Goal: Information Seeking & Learning: Learn about a topic

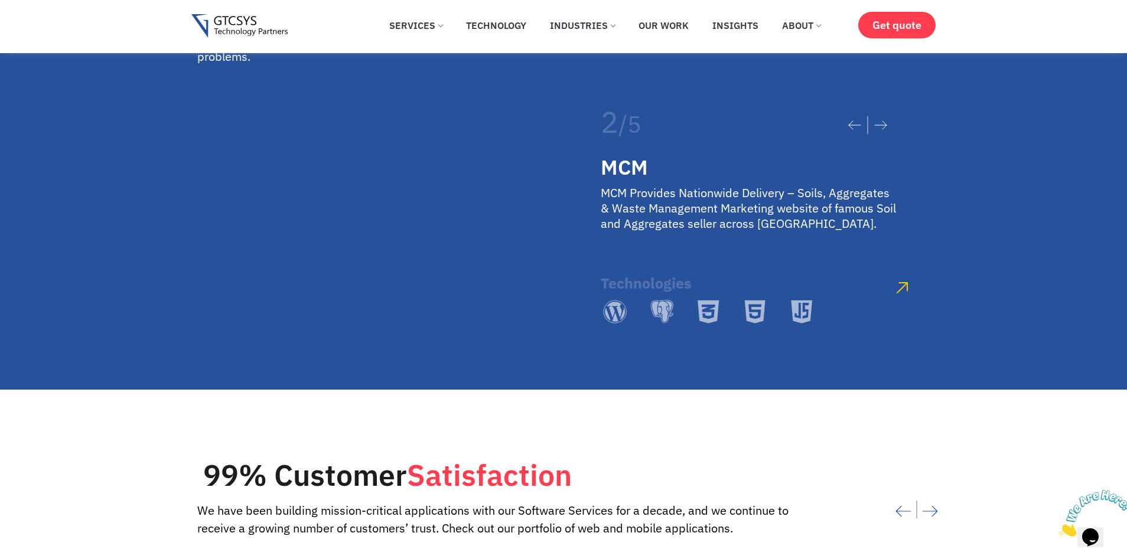
scroll to position [2185, 0]
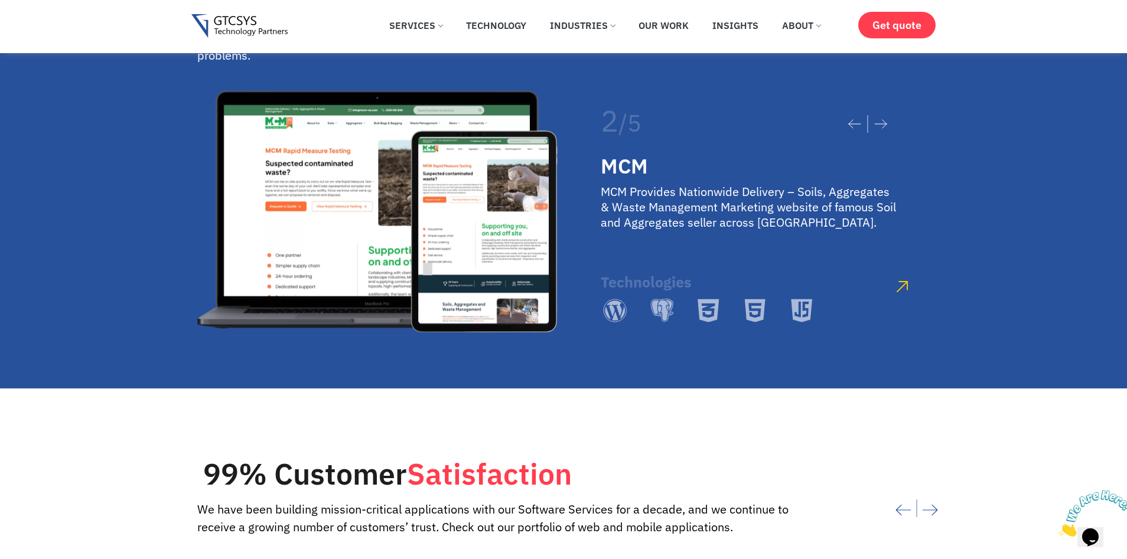
click at [884, 120] on icon at bounding box center [880, 124] width 12 height 8
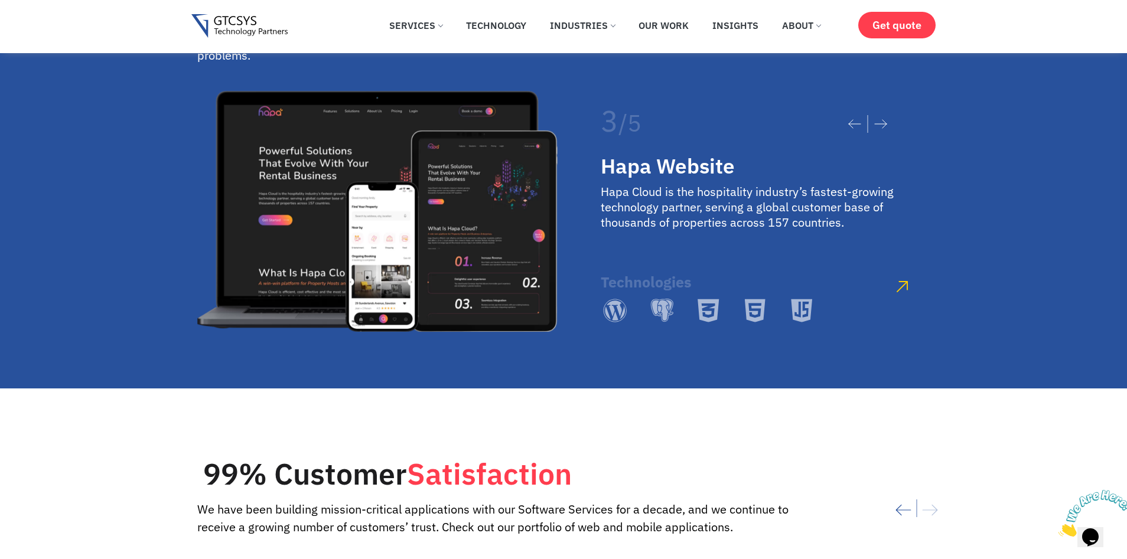
click at [884, 120] on icon at bounding box center [880, 124] width 12 height 8
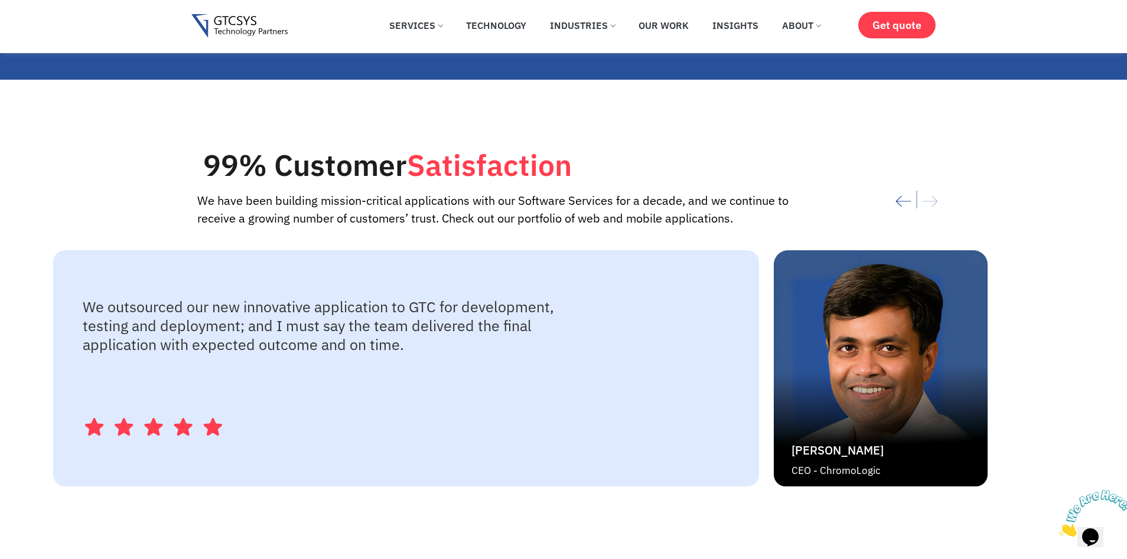
scroll to position [2598, 0]
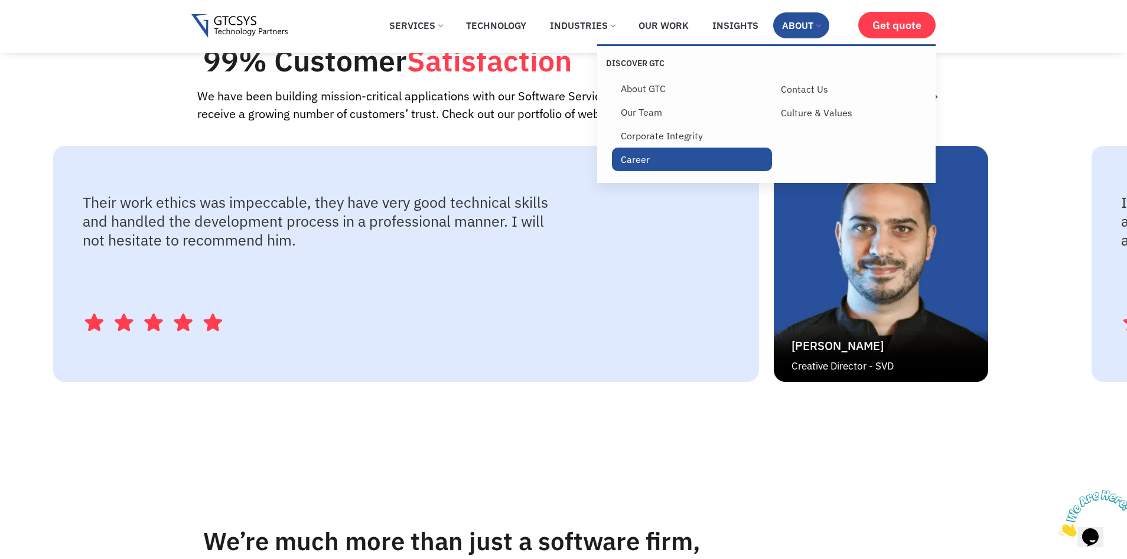
click at [645, 154] on link "Career" at bounding box center [692, 160] width 160 height 24
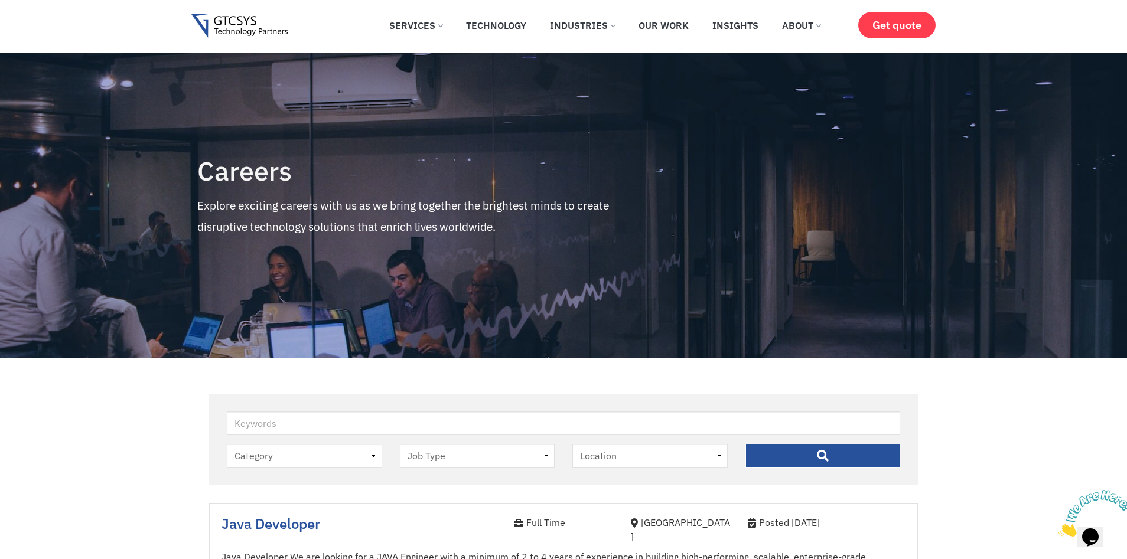
click at [228, 27] on img at bounding box center [239, 26] width 96 height 24
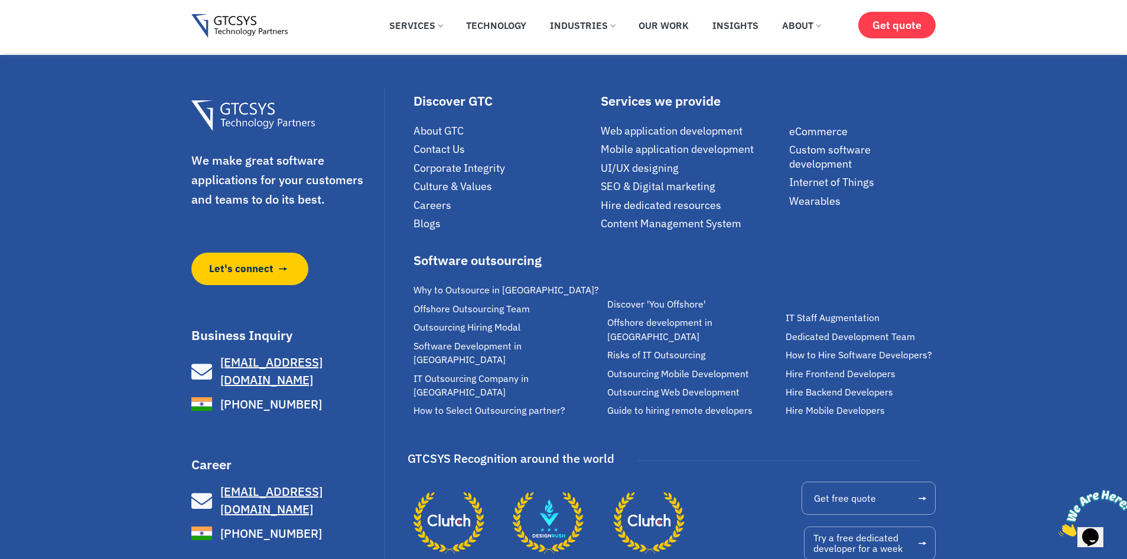
scroll to position [8101, 0]
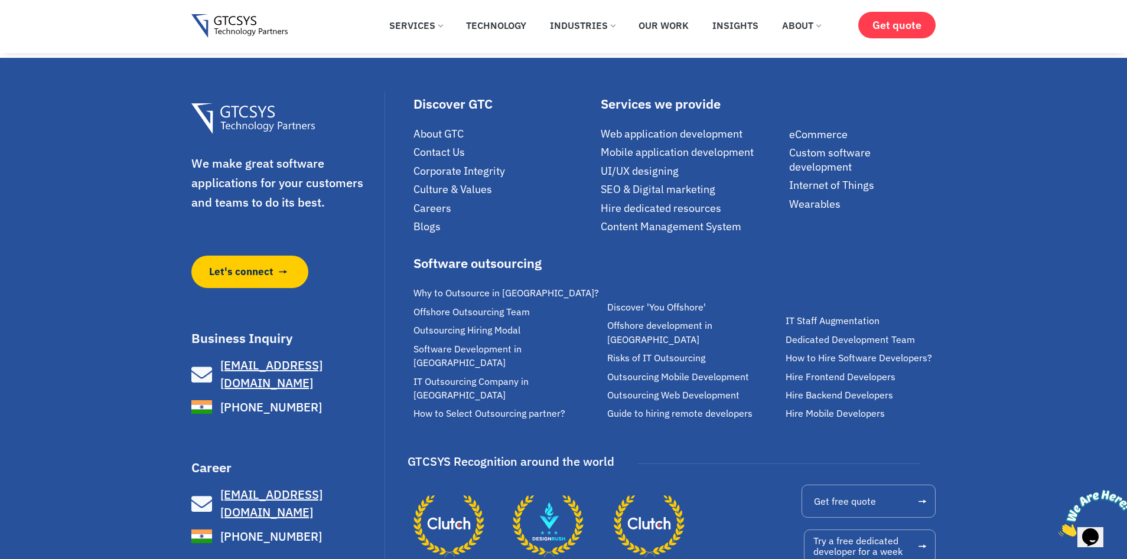
click at [449, 215] on span "Careers" at bounding box center [432, 208] width 38 height 14
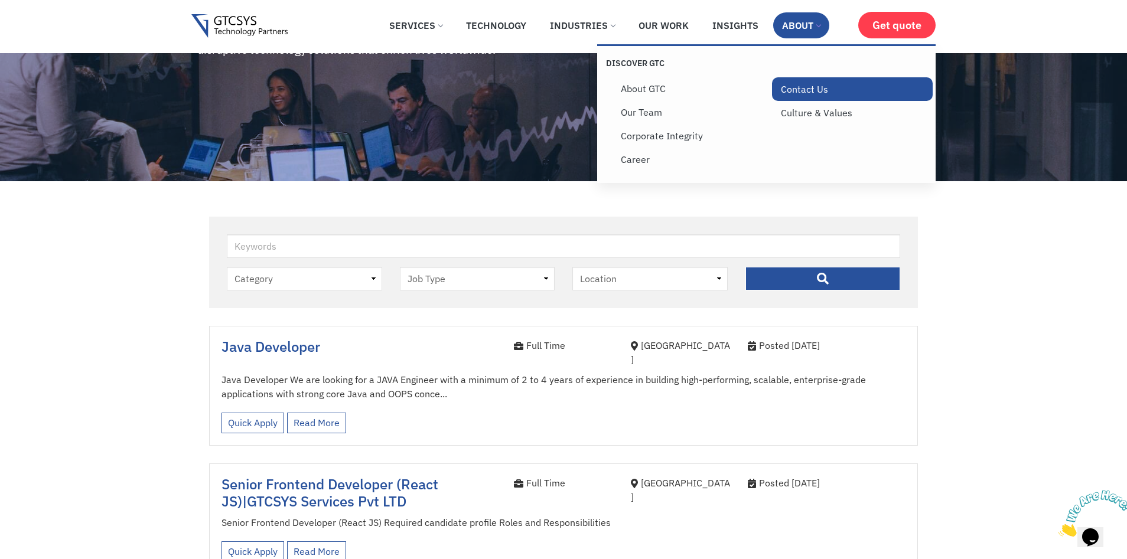
click at [790, 84] on link "Contact Us" at bounding box center [852, 89] width 160 height 24
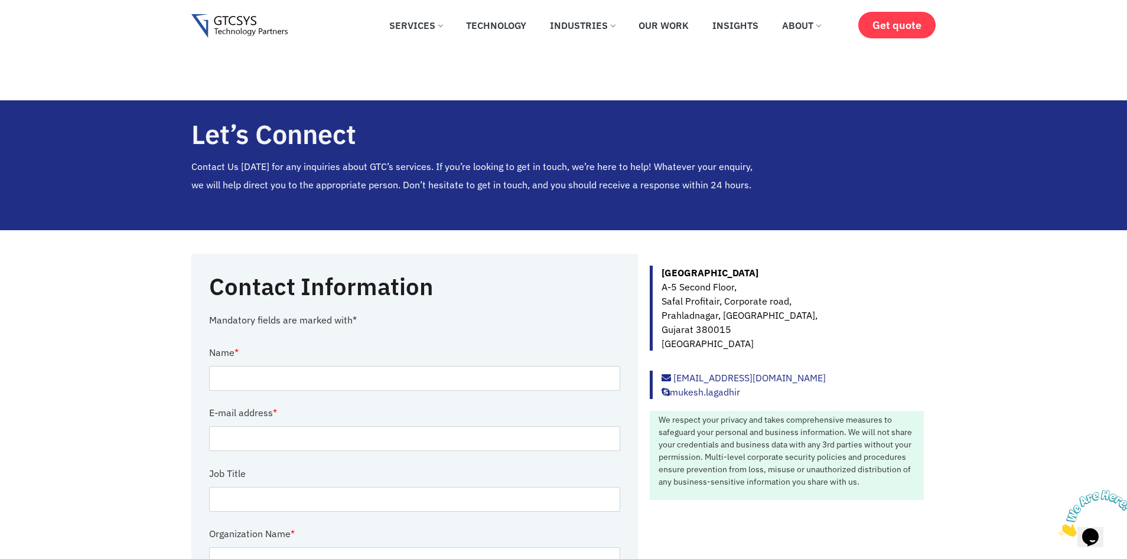
click at [1058, 528] on icon "Close" at bounding box center [1058, 533] width 0 height 10
click at [734, 391] on link "mukesh.lagadhir" at bounding box center [700, 392] width 79 height 12
drag, startPoint x: 759, startPoint y: 378, endPoint x: 674, endPoint y: 369, distance: 85.5
click at [1042, 340] on div "Welcome to GTCSYS, if you need help simply reply to this message, we are online…" at bounding box center [1013, 340] width 213 height 19
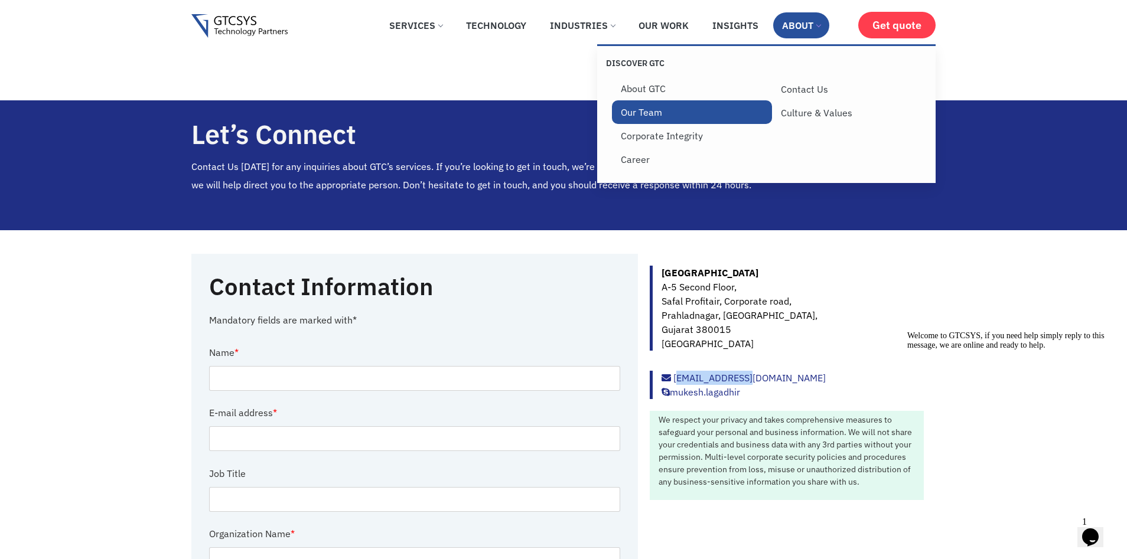
click at [690, 117] on link "Our Team" at bounding box center [692, 112] width 160 height 24
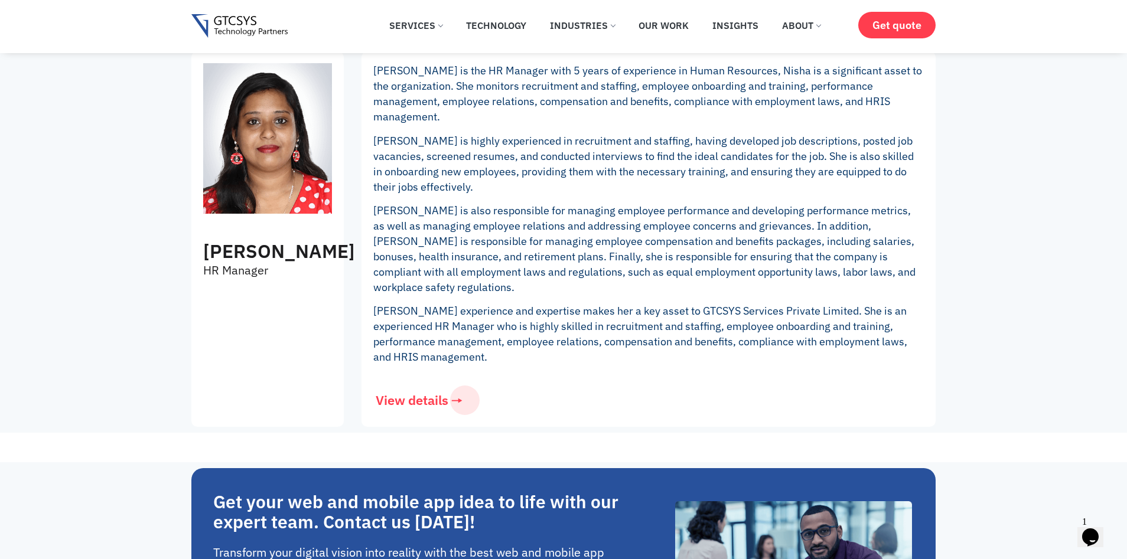
scroll to position [1889, 0]
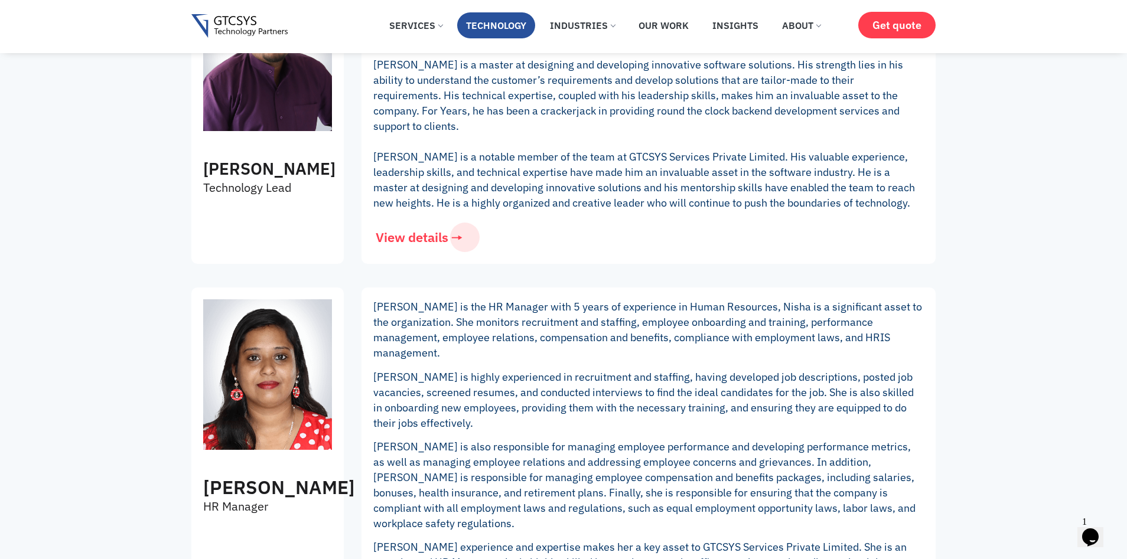
click at [482, 31] on link "Technology" at bounding box center [496, 25] width 78 height 26
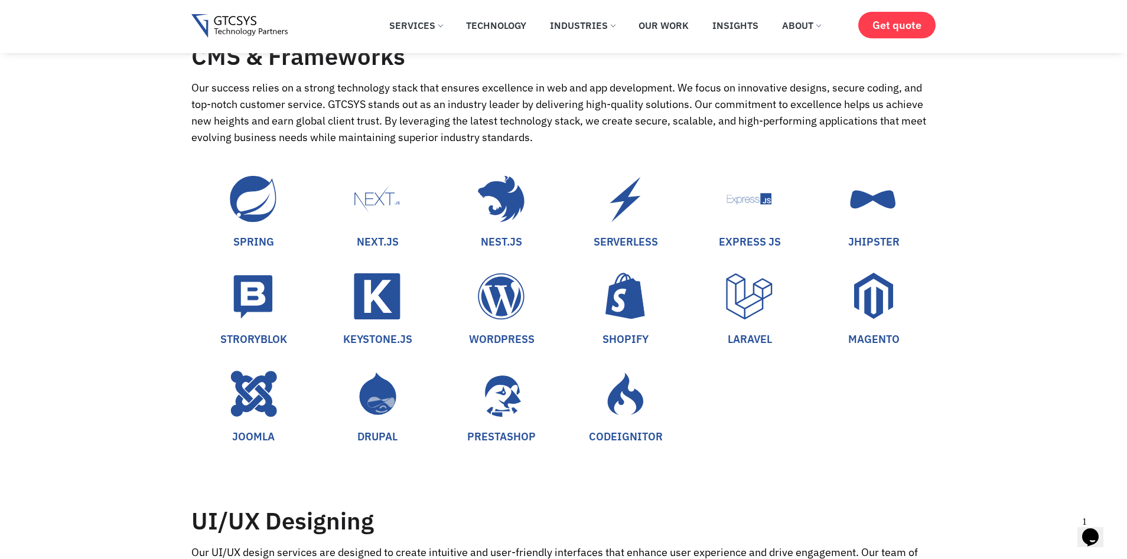
scroll to position [1594, 0]
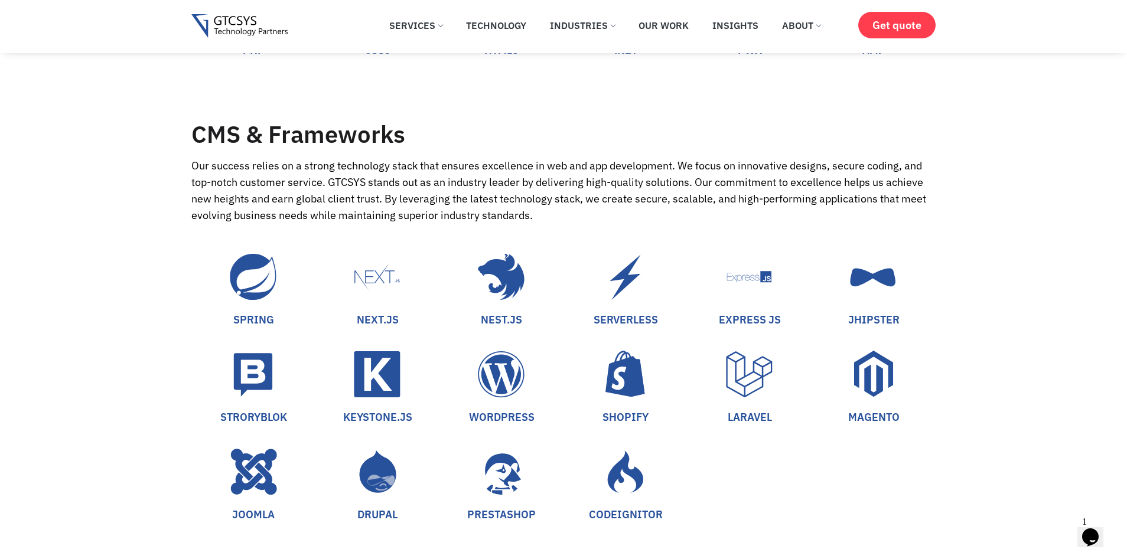
click at [1080, 528] on div "Opens Chat This icon Opens the chat window." at bounding box center [1089, 537] width 19 height 19
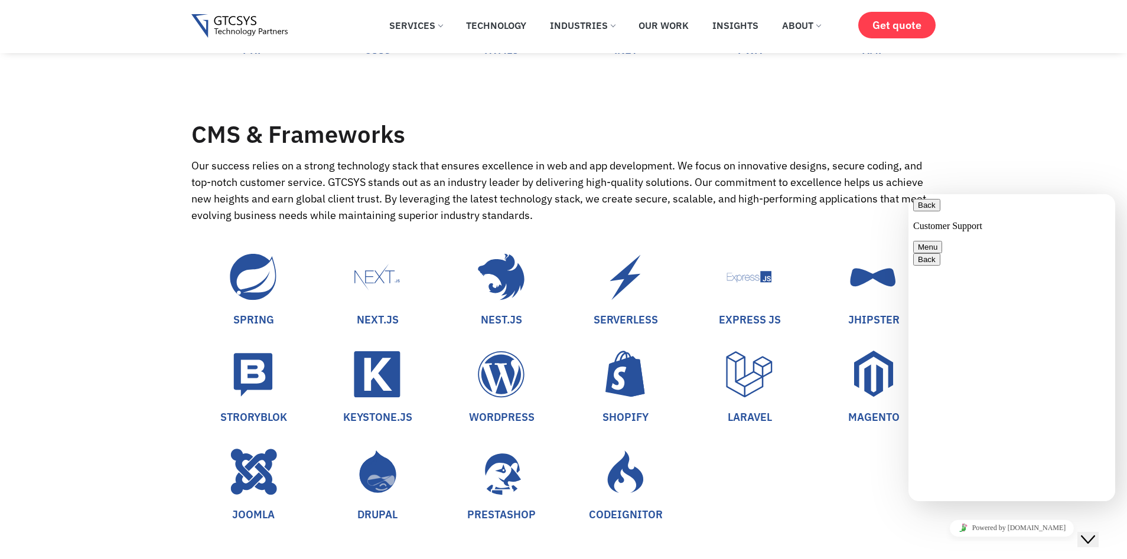
click at [1095, 533] on icon "Close Chat This icon closes the chat window." at bounding box center [1087, 540] width 14 height 14
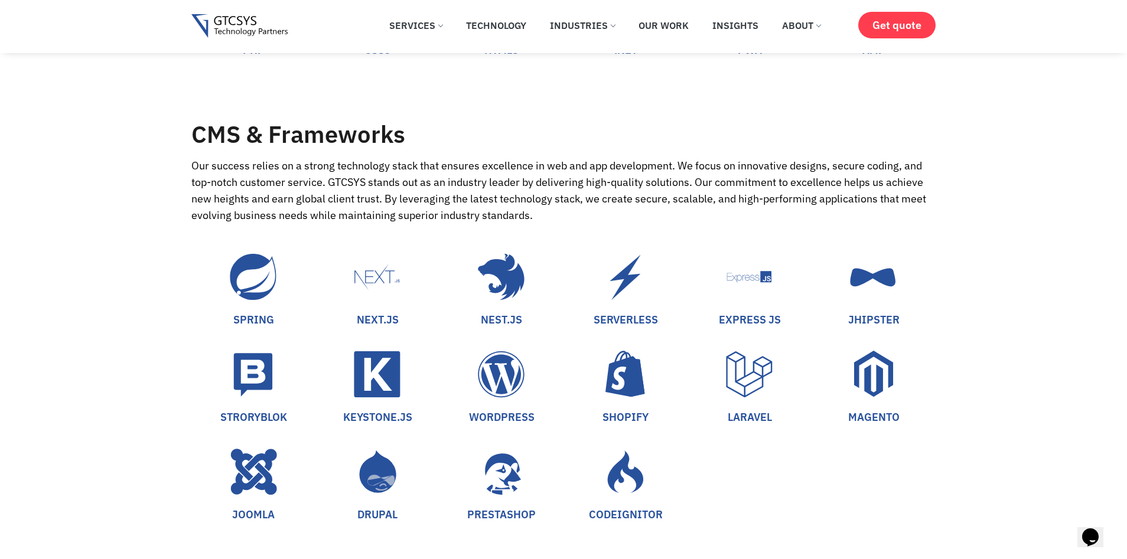
click at [625, 389] on icon at bounding box center [625, 374] width 40 height 46
